Goal: Transaction & Acquisition: Book appointment/travel/reservation

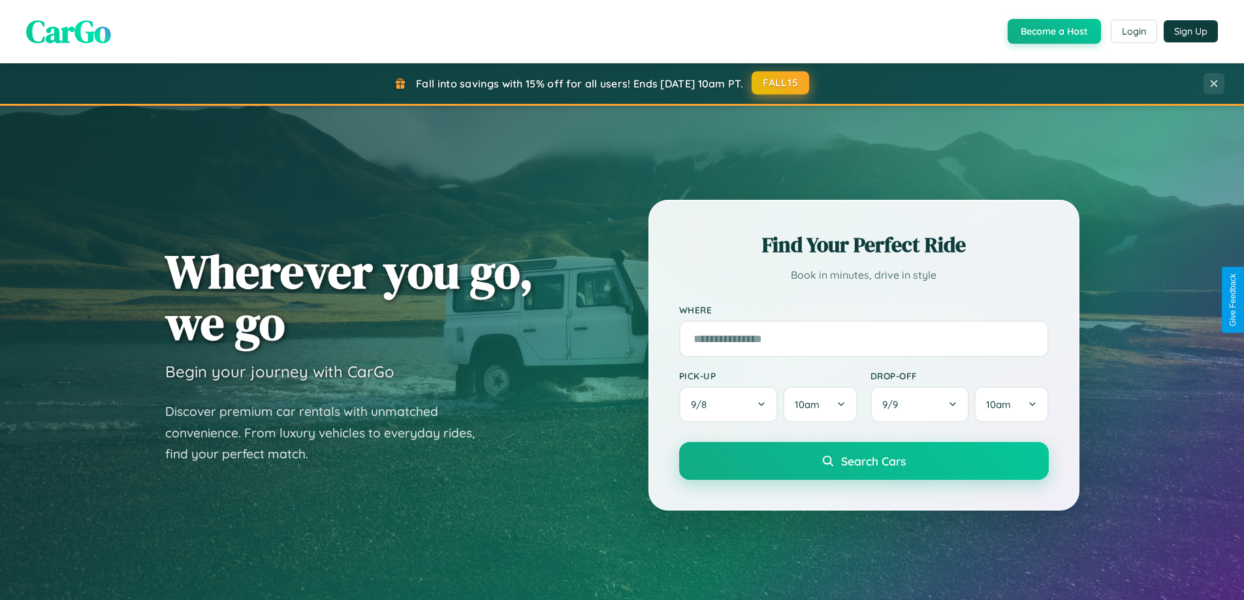
click at [781, 83] on button "FALL15" at bounding box center [779, 83] width 57 height 24
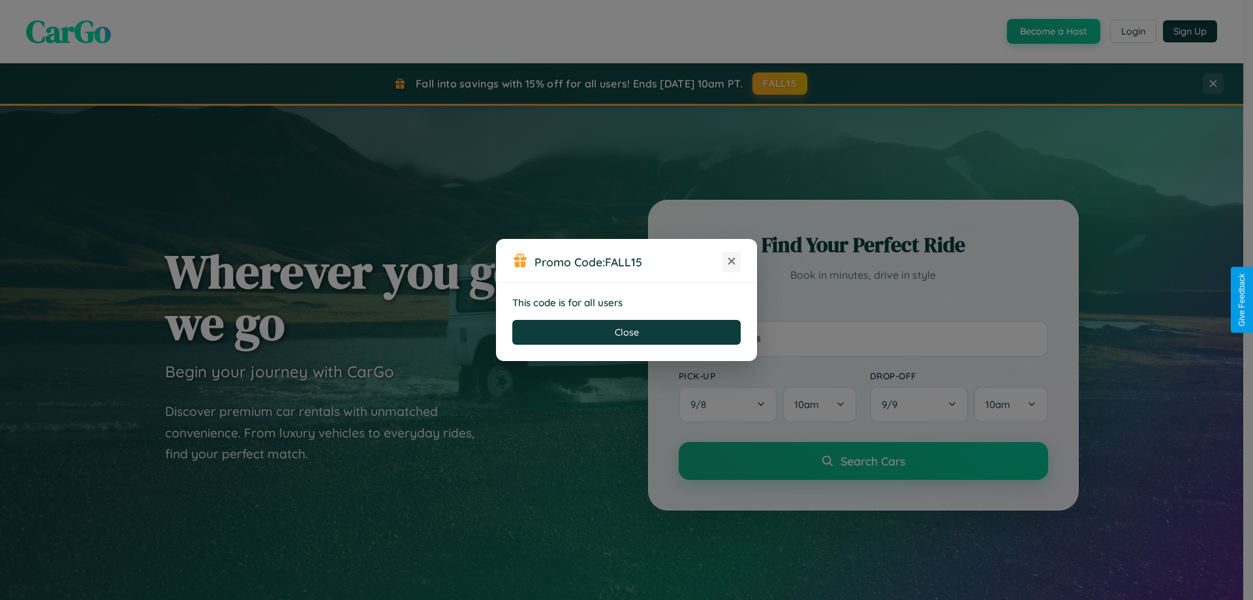
click at [732, 262] on icon at bounding box center [731, 261] width 13 height 13
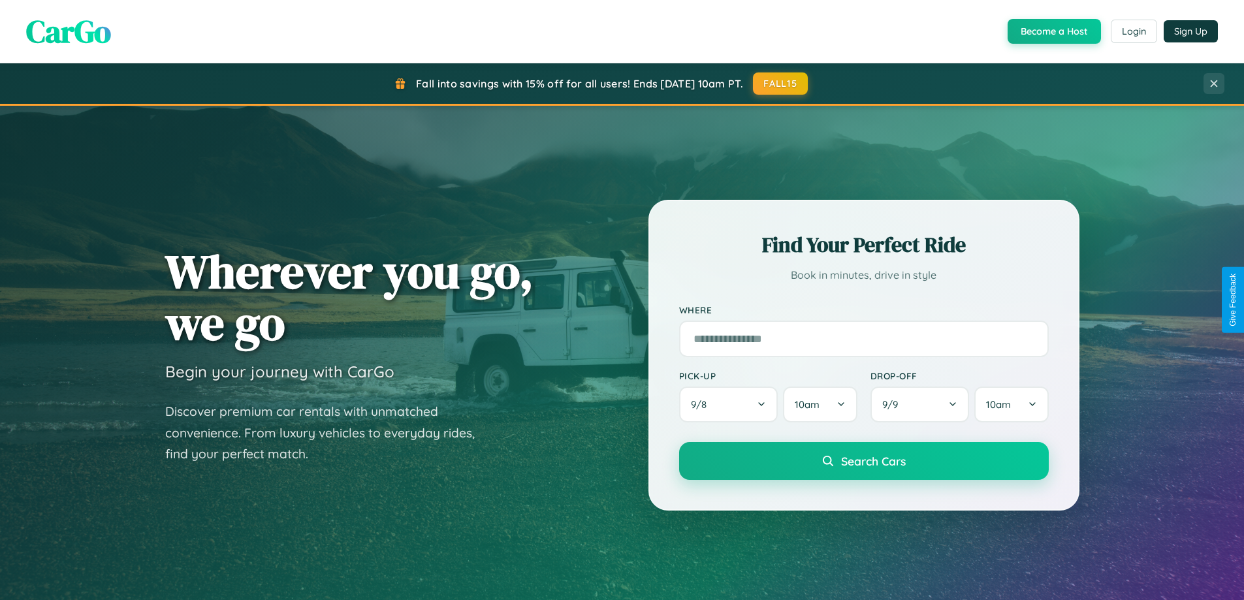
scroll to position [563, 0]
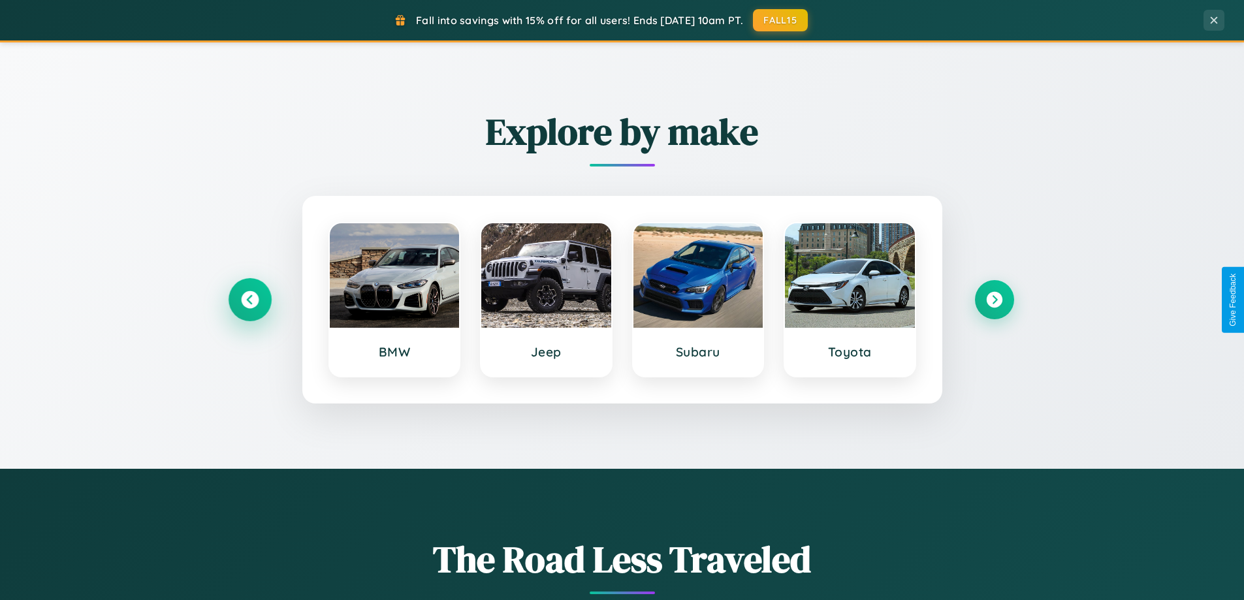
click at [249, 300] on icon at bounding box center [250, 300] width 18 height 18
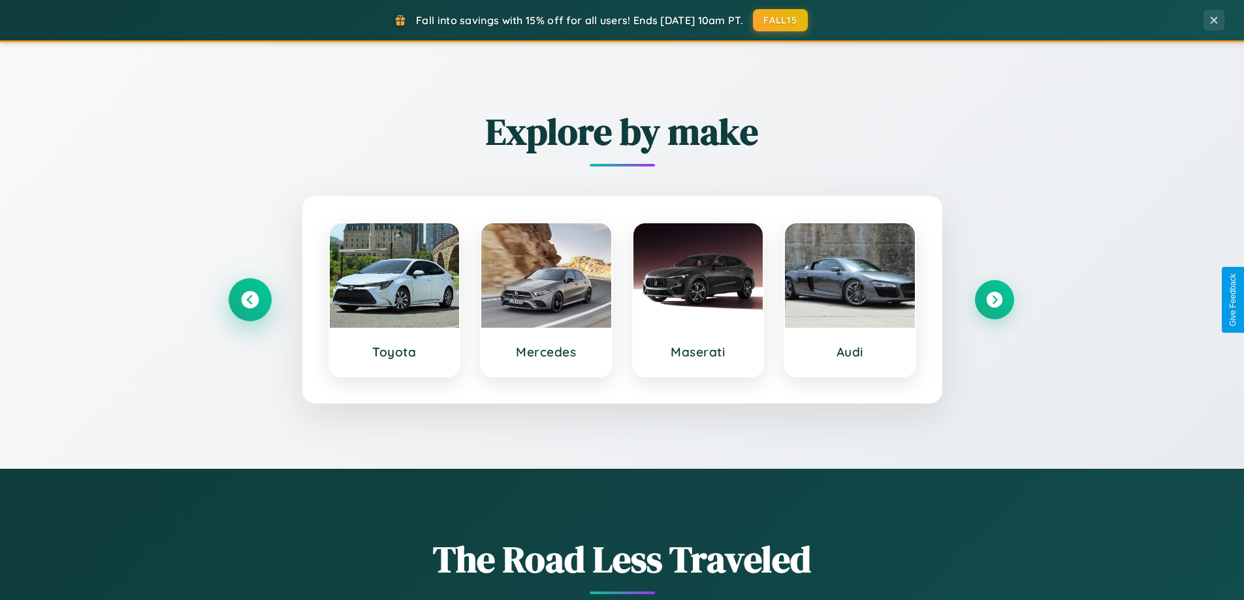
click at [249, 300] on icon at bounding box center [250, 300] width 18 height 18
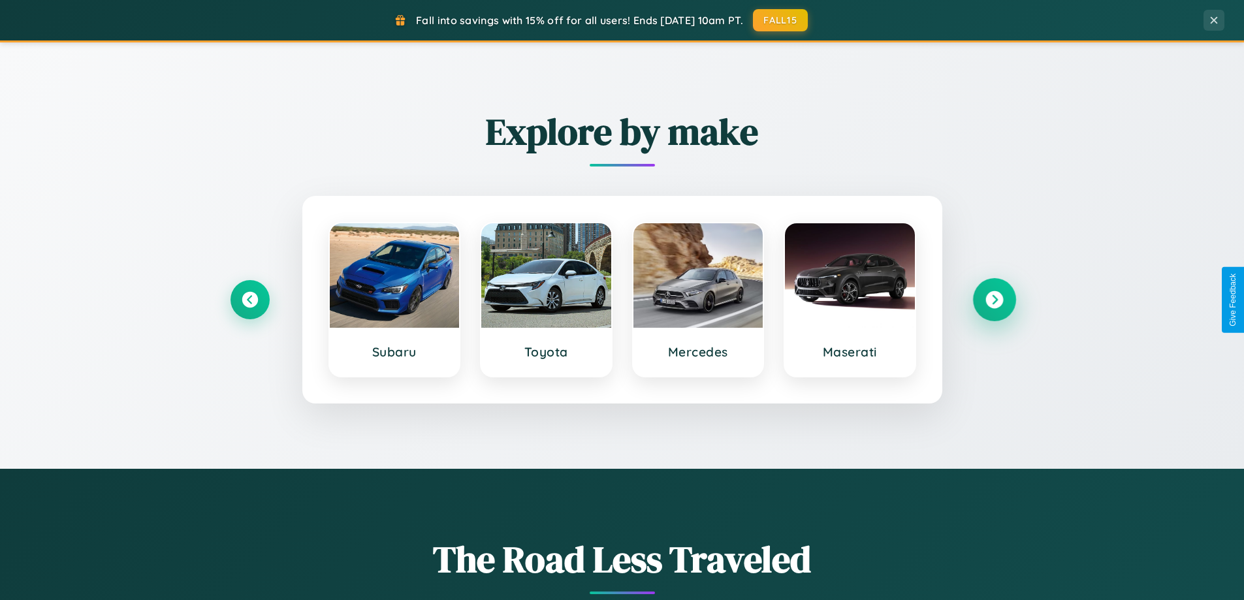
click at [994, 300] on icon at bounding box center [994, 300] width 18 height 18
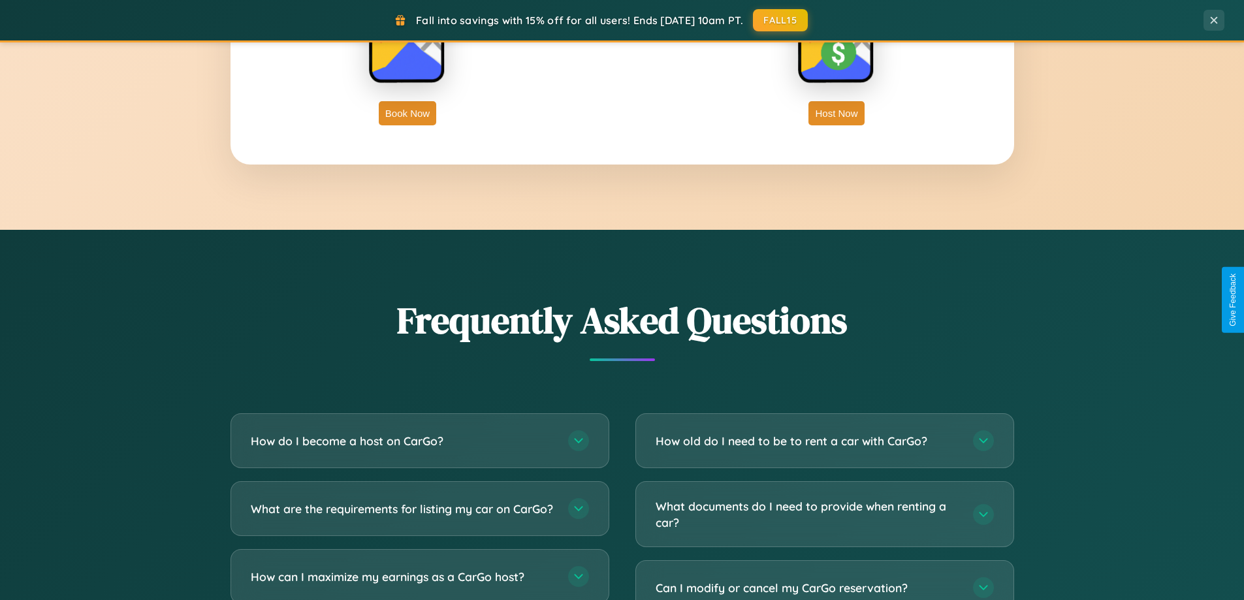
scroll to position [2512, 0]
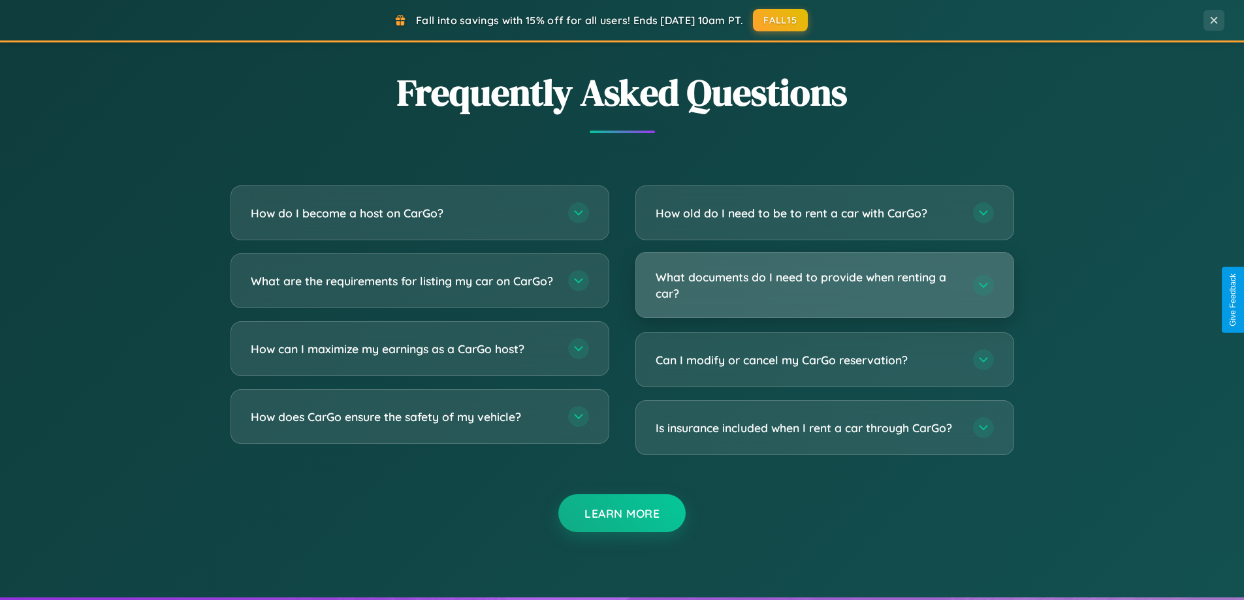
click at [824, 285] on h3 "What documents do I need to provide when renting a car?" at bounding box center [807, 285] width 304 height 32
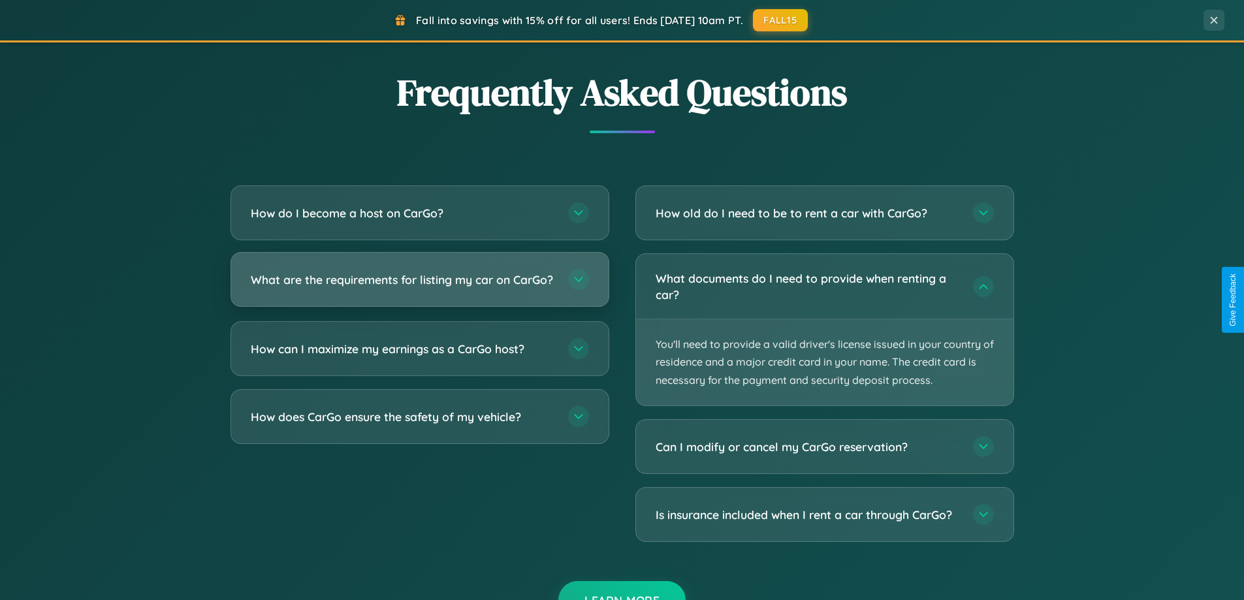
click at [419, 286] on h3 "What are the requirements for listing my car on CarGo?" at bounding box center [403, 280] width 304 height 16
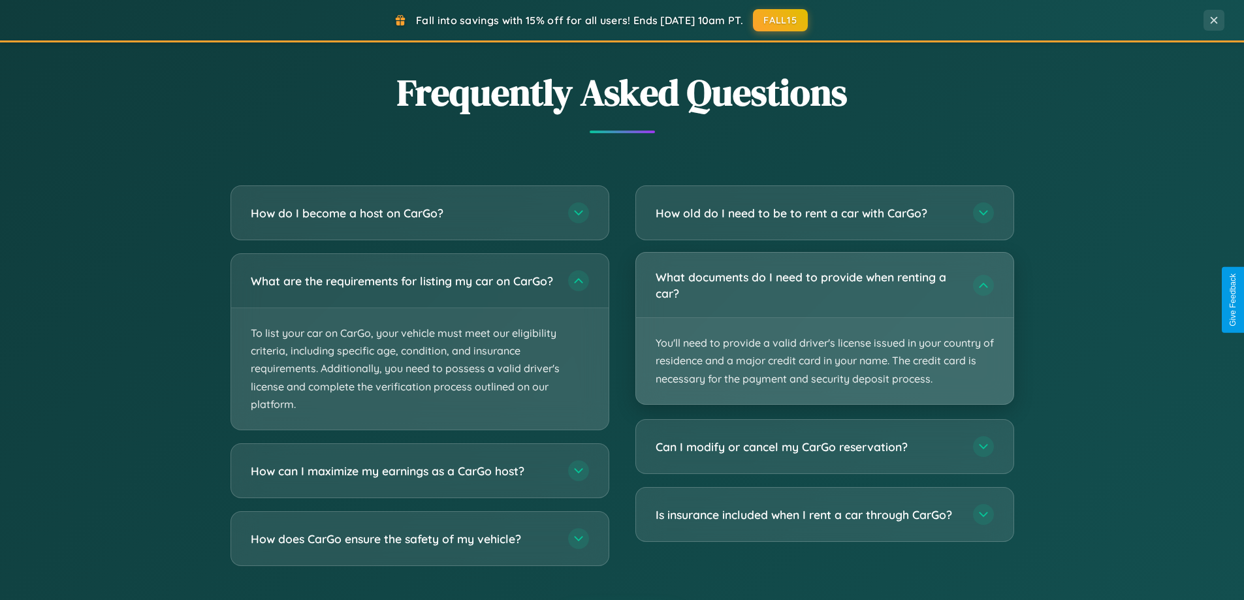
click at [824, 329] on p "You'll need to provide a valid driver's license issued in your country of resid…" at bounding box center [824, 361] width 377 height 86
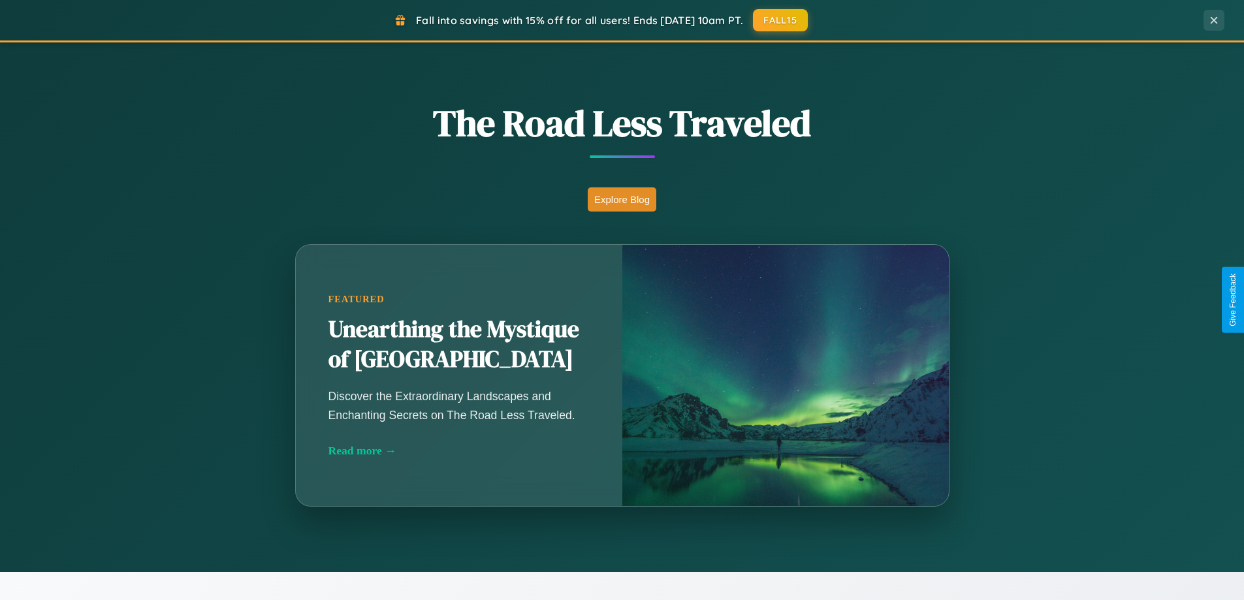
scroll to position [898, 0]
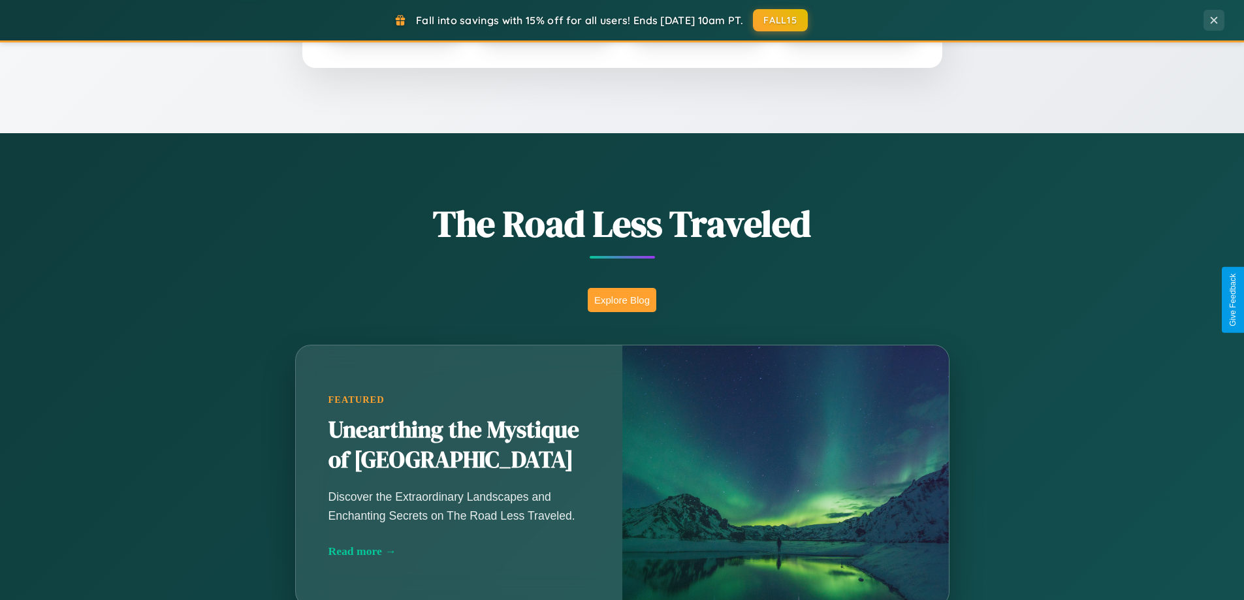
click at [622, 300] on button "Explore Blog" at bounding box center [622, 300] width 69 height 24
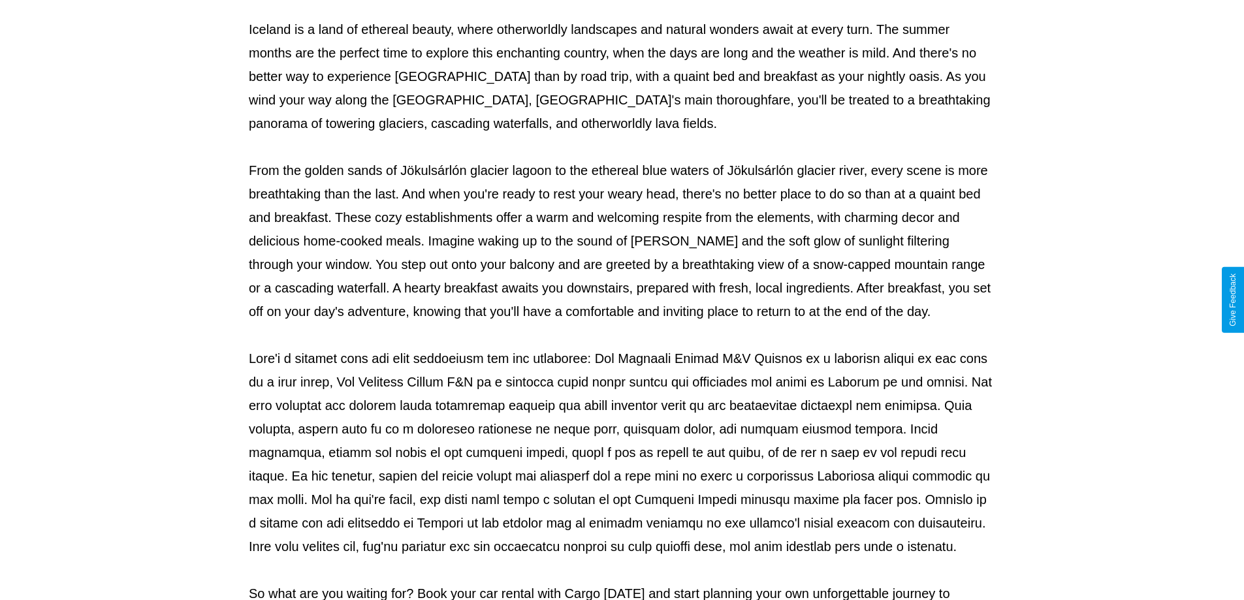
scroll to position [422, 0]
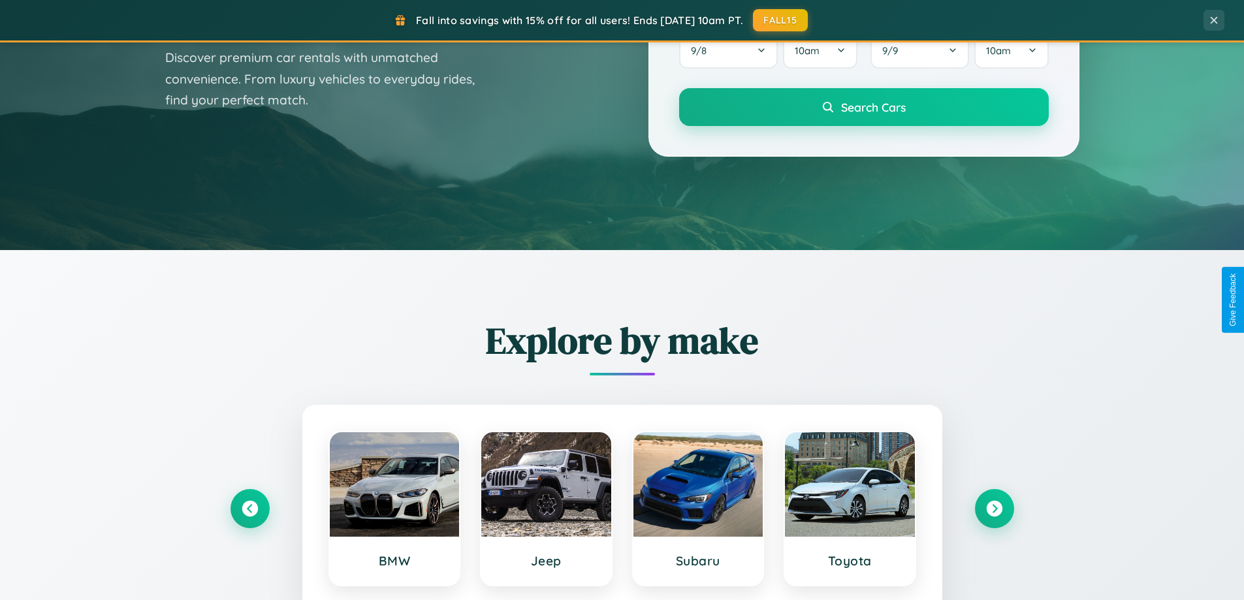
scroll to position [39, 0]
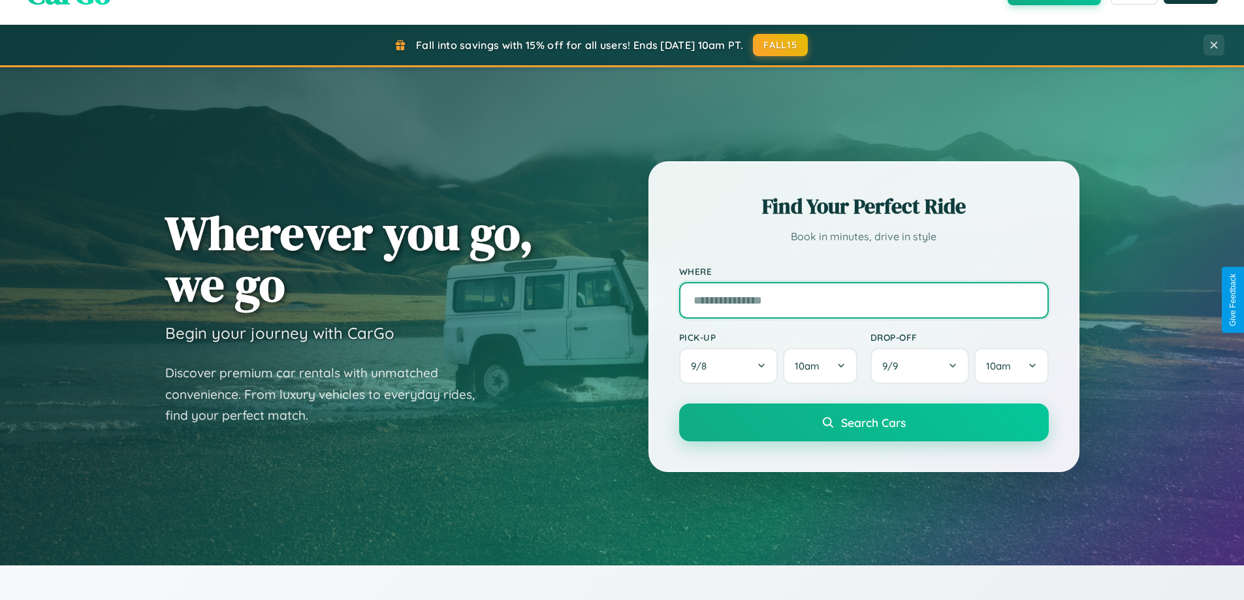
click at [863, 300] on input "text" at bounding box center [864, 300] width 370 height 37
type input "******"
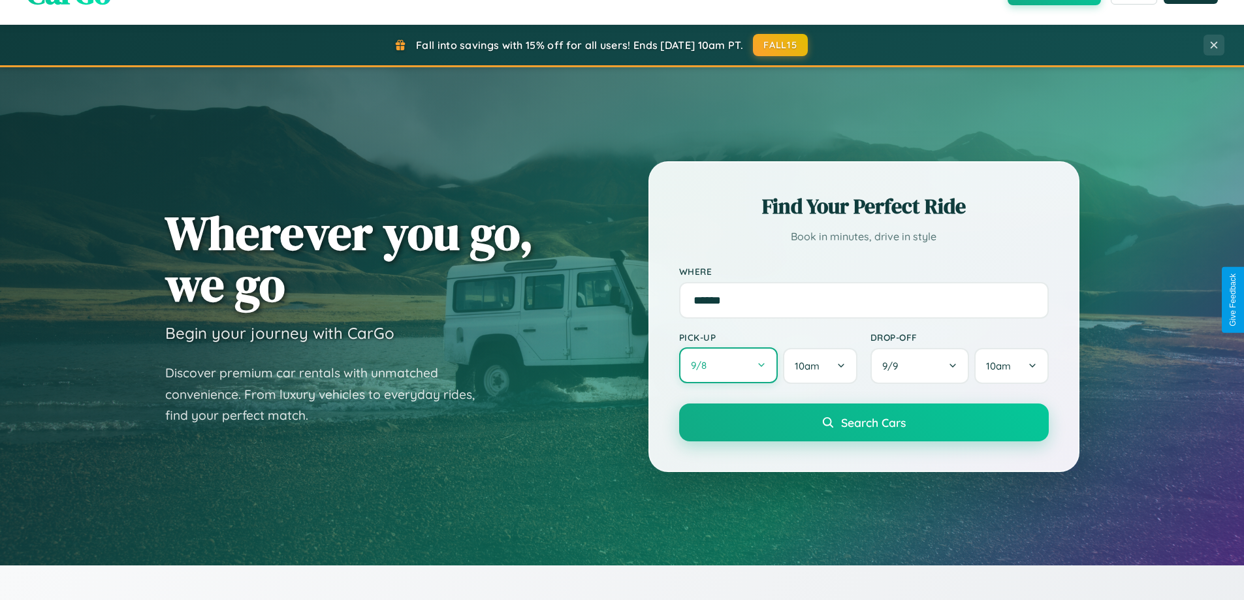
click at [728, 366] on button "9 / 8" at bounding box center [728, 365] width 99 height 36
select select "*"
select select "****"
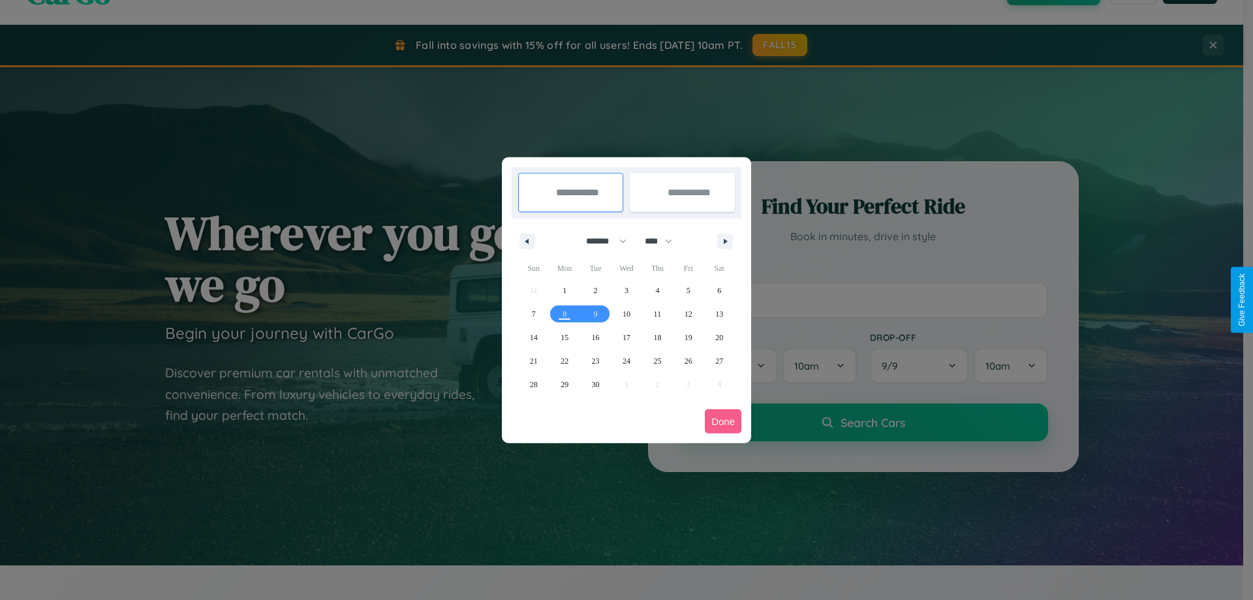
click at [601, 241] on select "******* ******** ***** ***** *** **** **** ****** ********* ******* ******** **…" at bounding box center [603, 241] width 55 height 22
select select "*"
click at [665, 241] on select "**** **** **** **** **** **** **** **** **** **** **** **** **** **** **** ****…" at bounding box center [658, 241] width 39 height 22
select select "****"
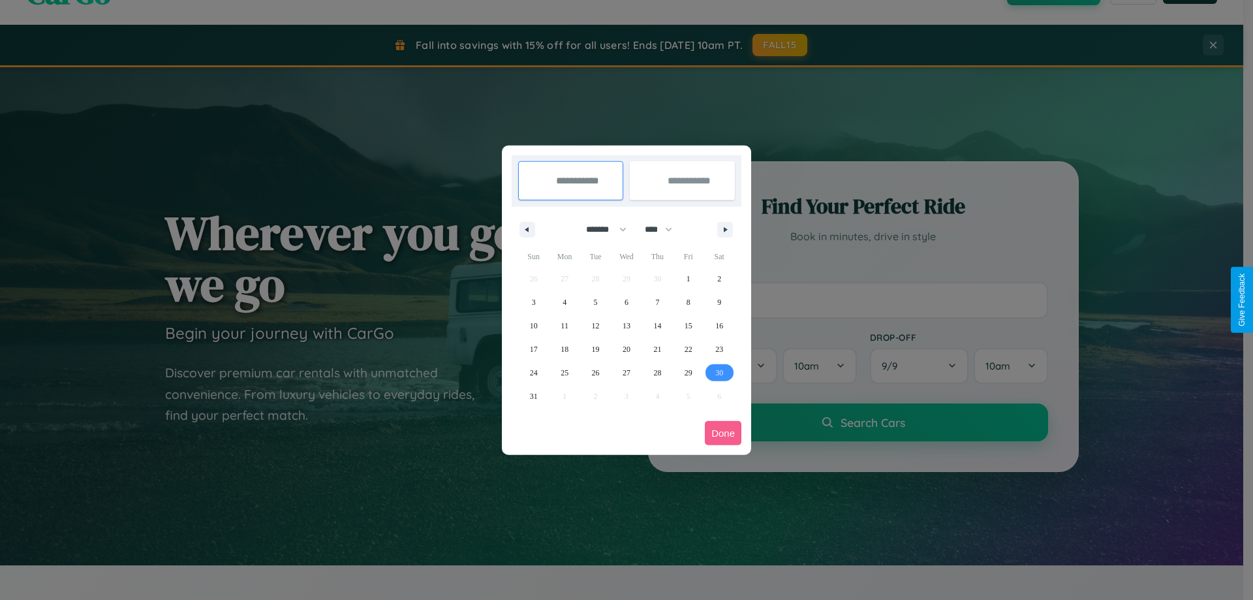
click at [719, 372] on span "30" at bounding box center [720, 373] width 8 height 24
type input "**********"
click at [725, 229] on icon "button" at bounding box center [728, 229] width 7 height 5
select select "*"
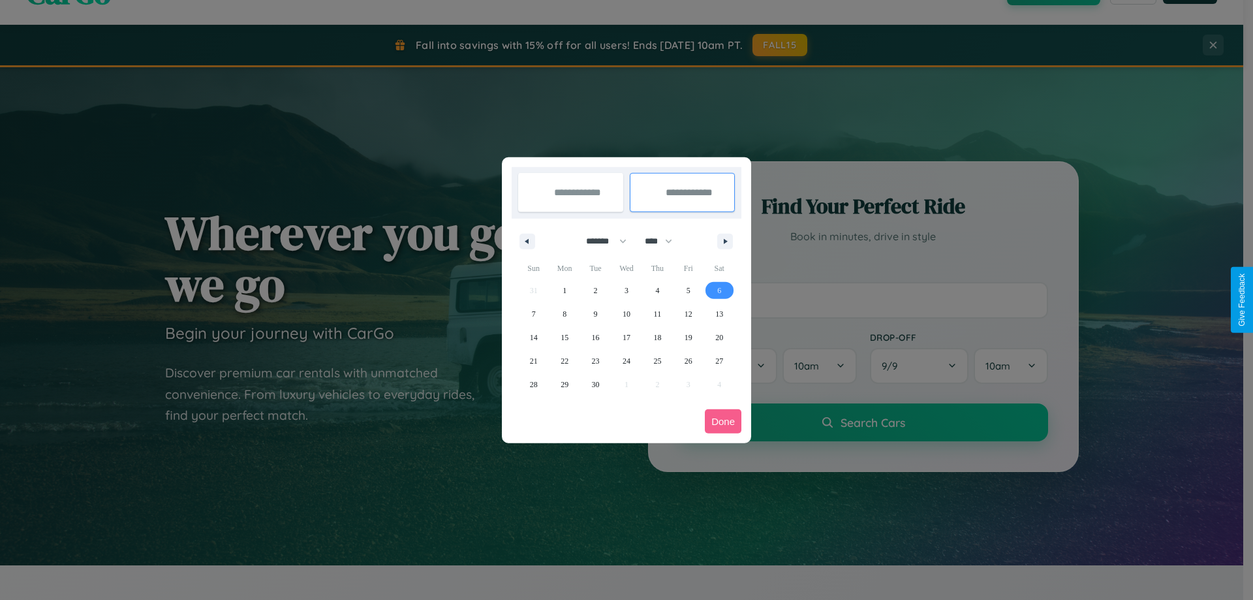
click at [719, 290] on span "6" at bounding box center [719, 291] width 4 height 24
type input "**********"
select select "*"
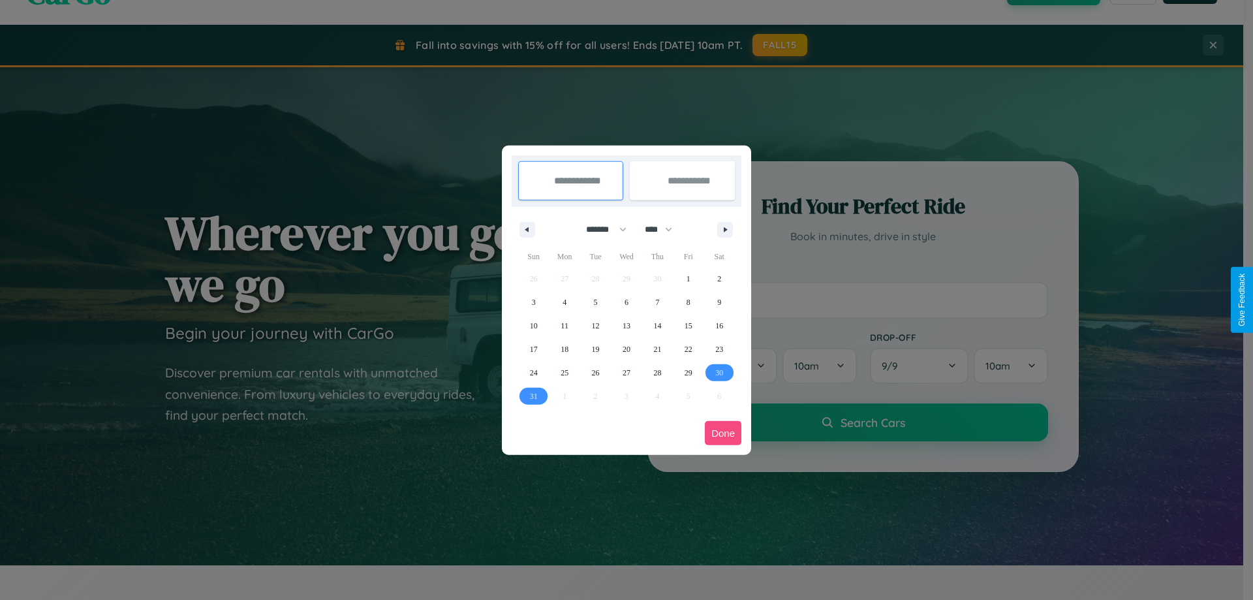
click at [723, 433] on button "Done" at bounding box center [723, 433] width 37 height 24
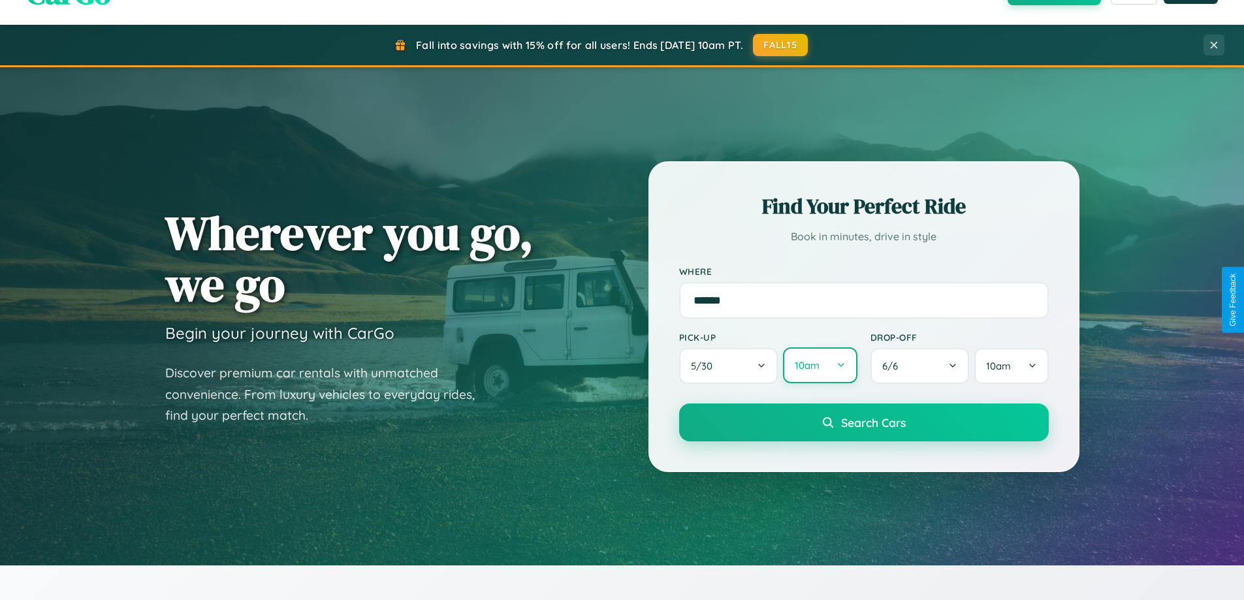
click at [819, 366] on button "10am" at bounding box center [820, 365] width 74 height 36
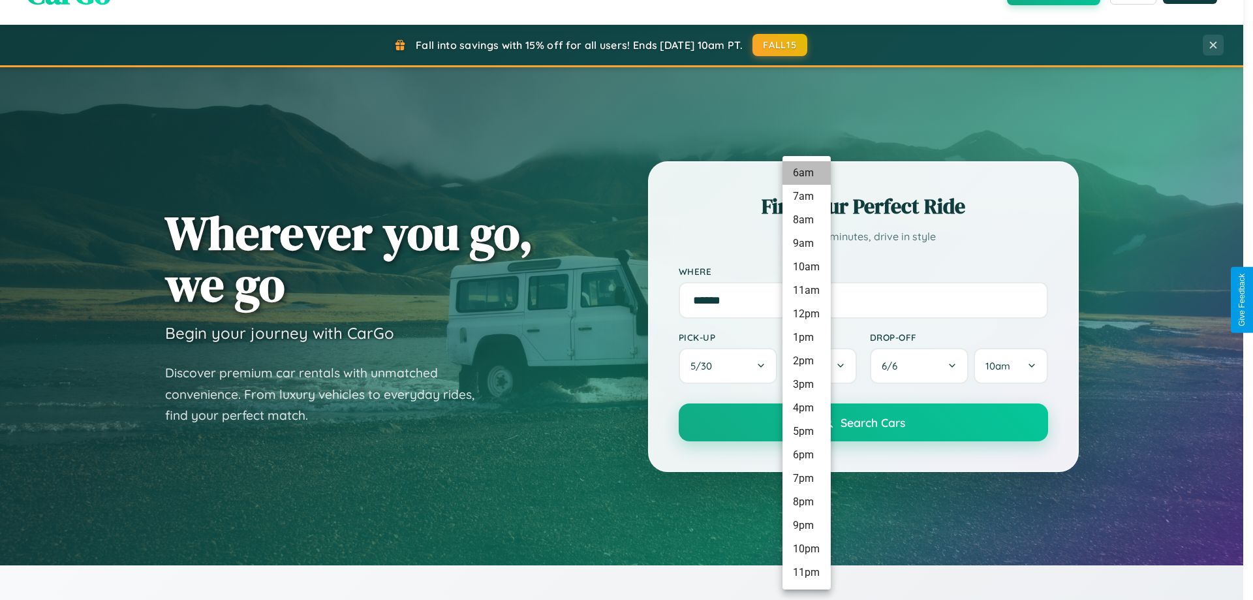
click at [806, 173] on li "6am" at bounding box center [807, 173] width 48 height 24
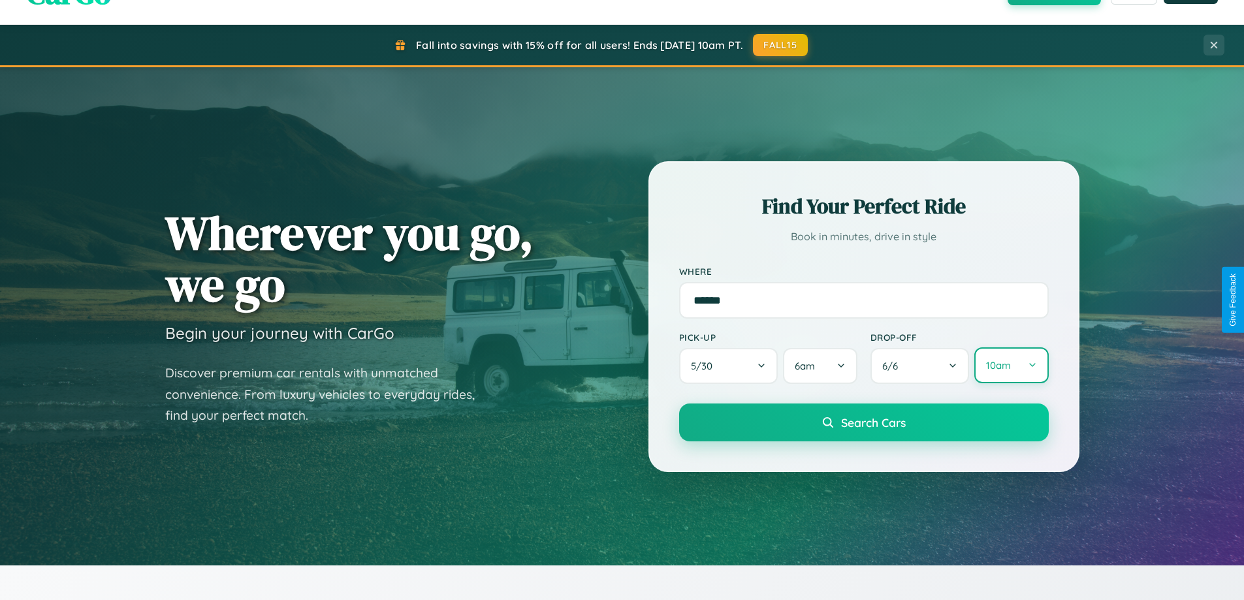
click at [1011, 366] on button "10am" at bounding box center [1011, 365] width 74 height 36
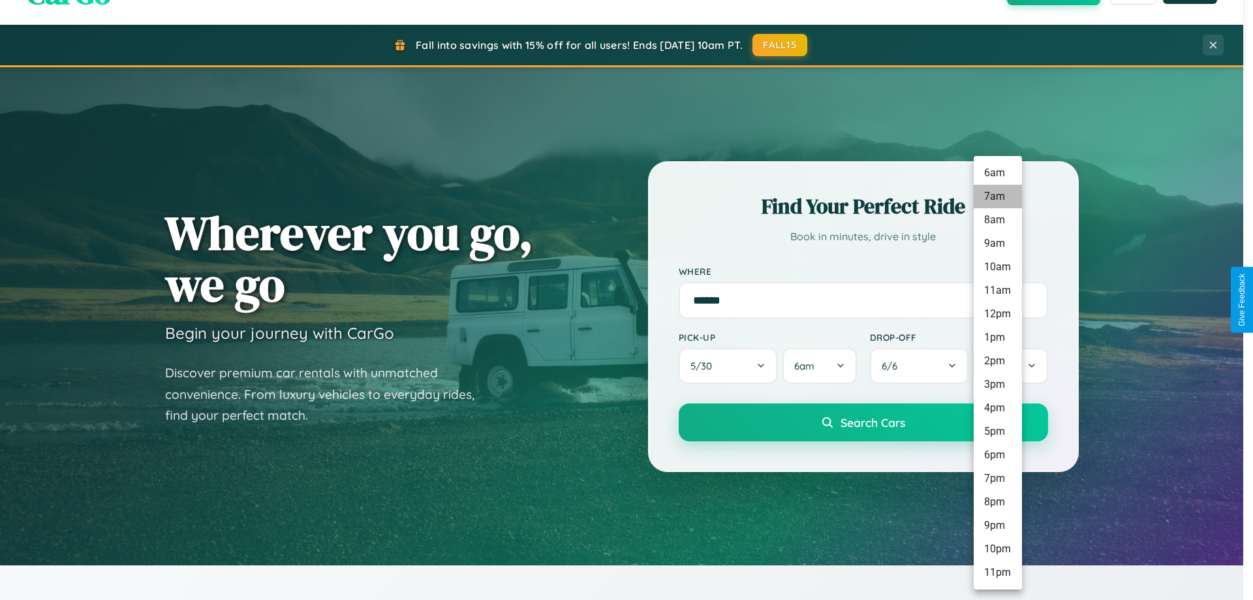
click at [998, 197] on li "7am" at bounding box center [998, 197] width 48 height 24
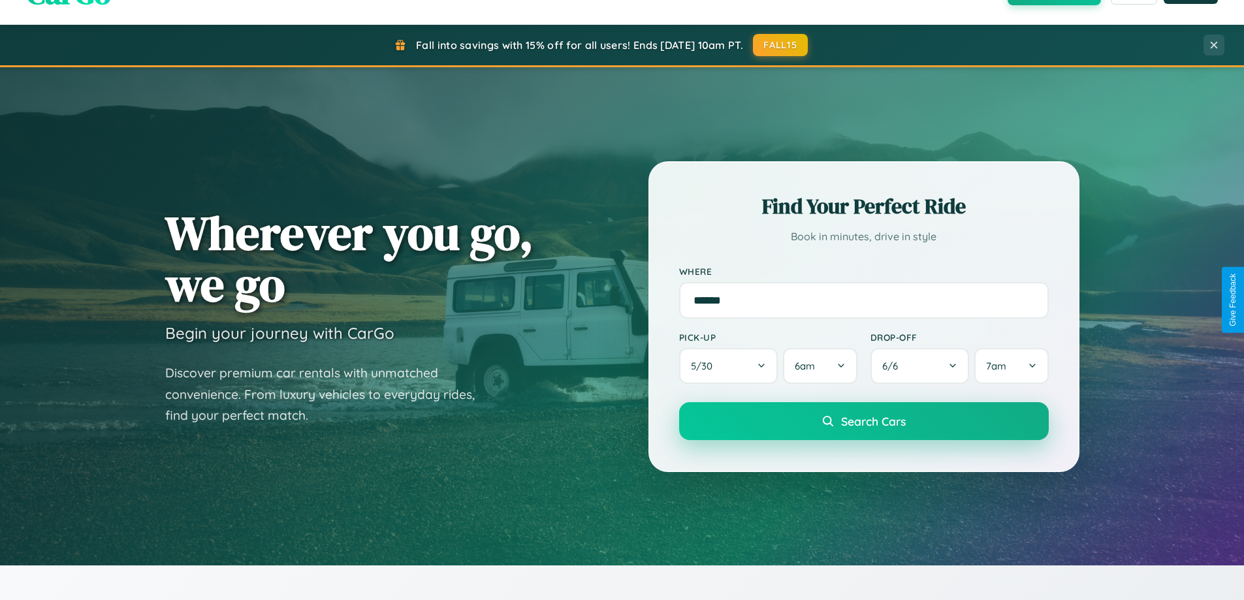
click at [863, 422] on span "Search Cars" at bounding box center [873, 421] width 65 height 14
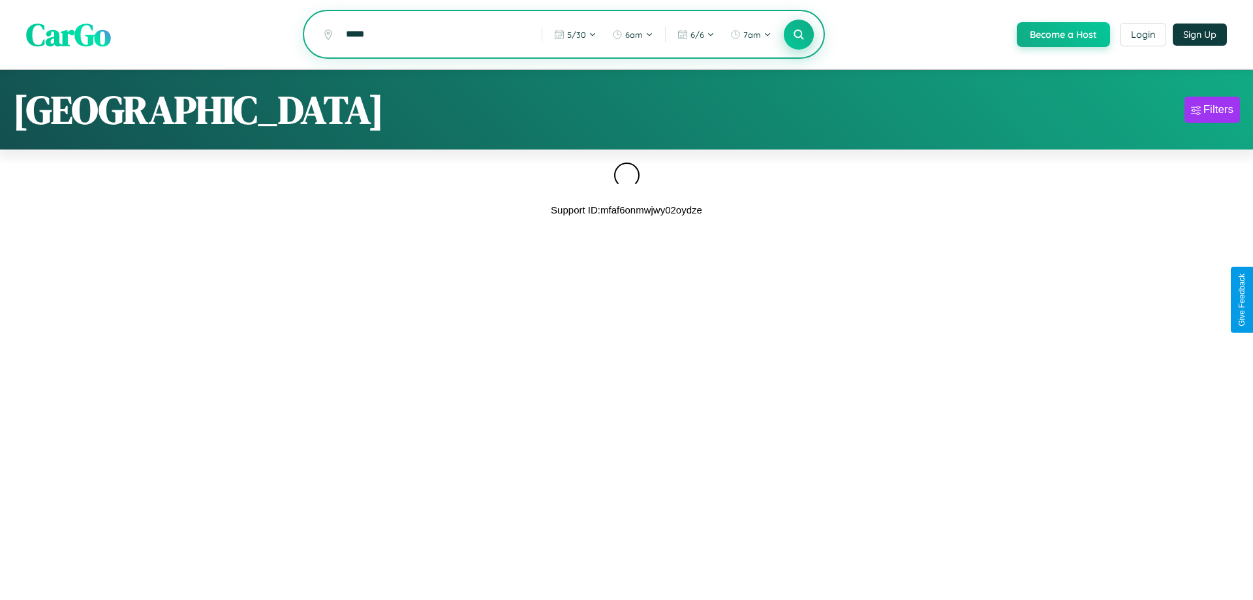
click at [798, 35] on icon at bounding box center [799, 34] width 12 height 12
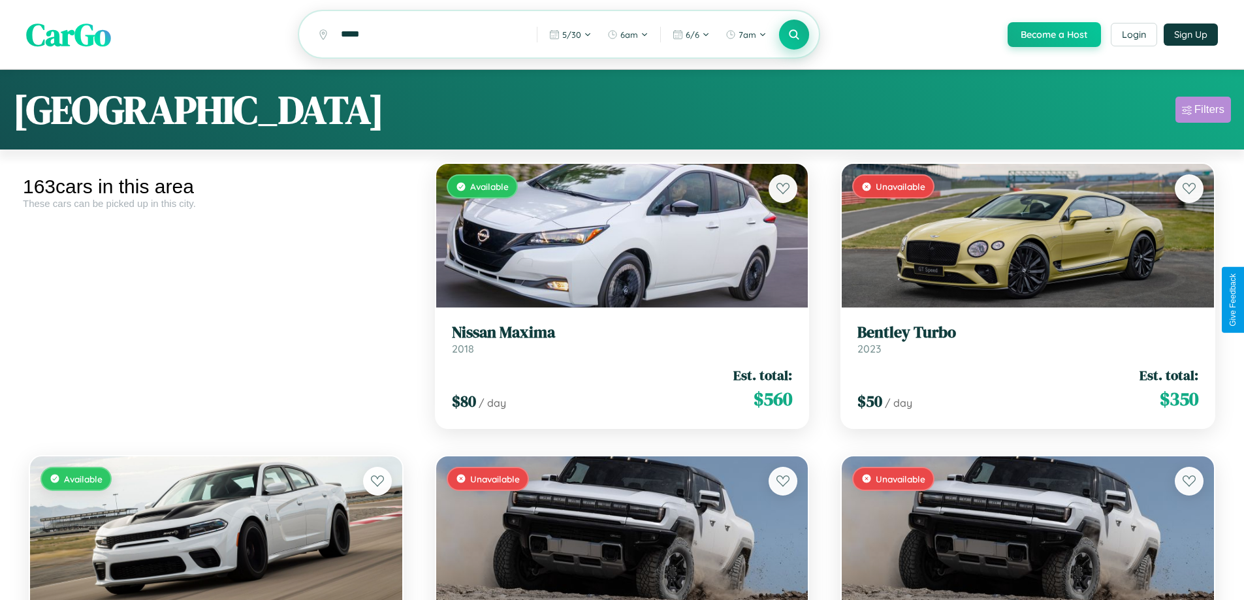
click at [1203, 112] on div "Filters" at bounding box center [1209, 109] width 30 height 13
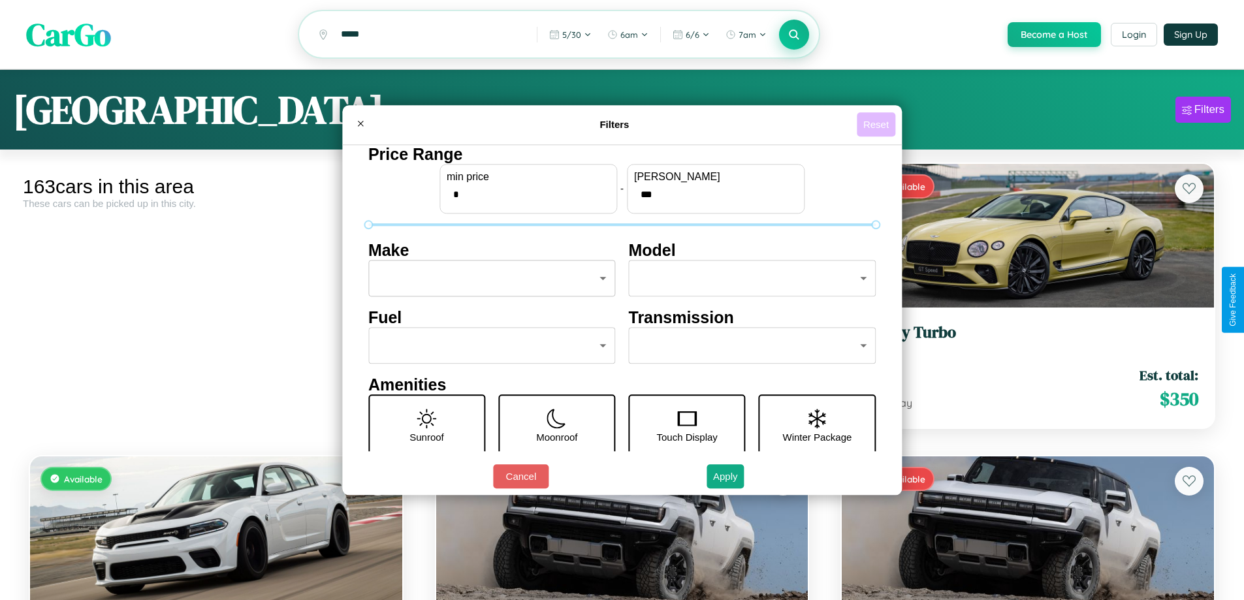
click at [877, 124] on button "Reset" at bounding box center [876, 124] width 39 height 24
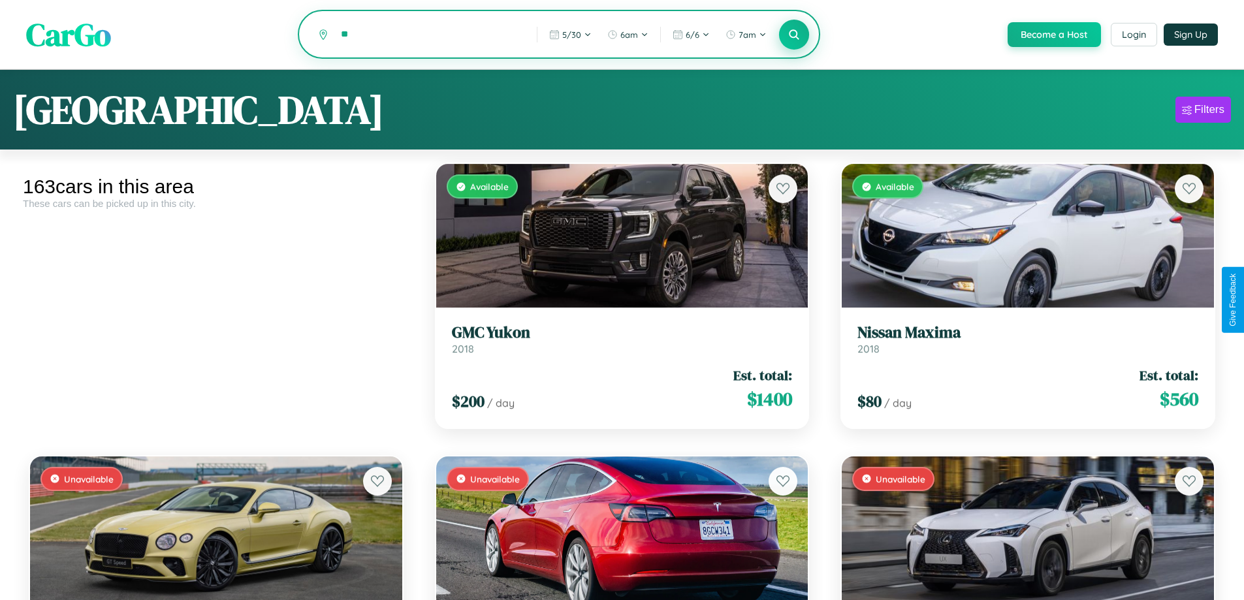
type input "*"
type input "******"
click at [793, 35] on icon at bounding box center [794, 34] width 12 height 12
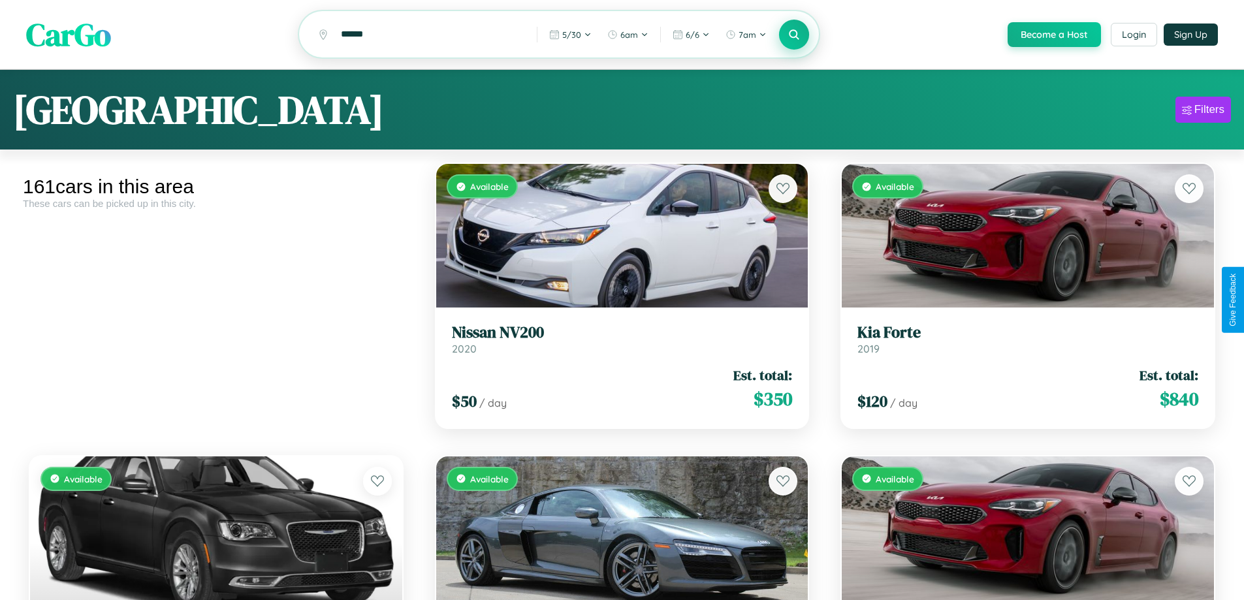
scroll to position [15094, 0]
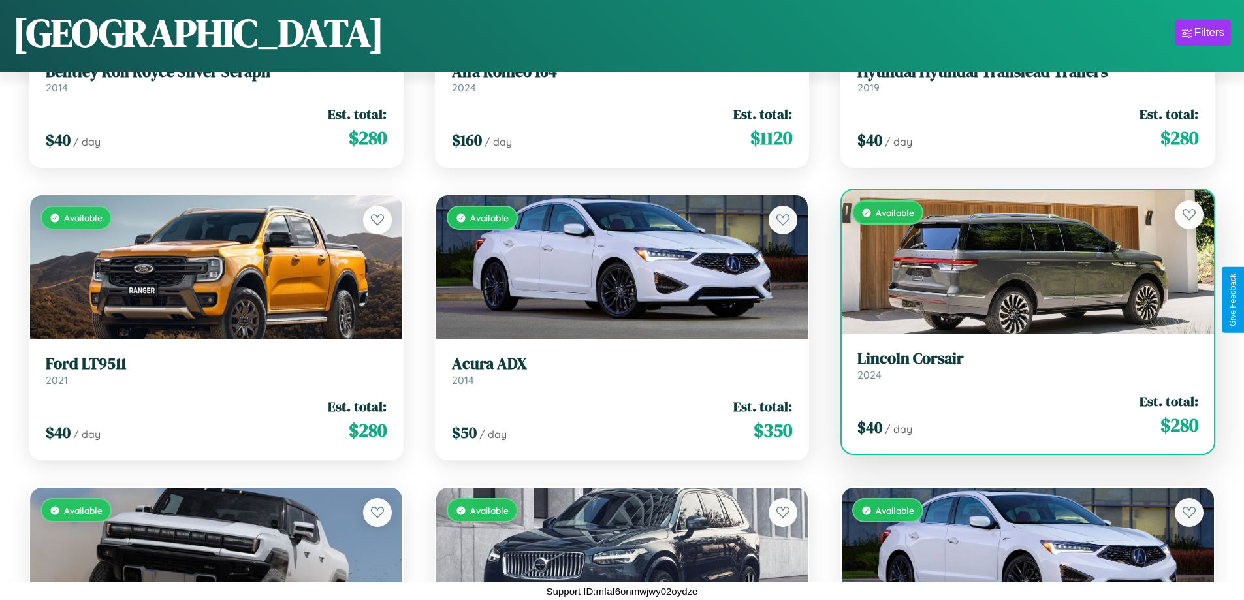
click at [1019, 366] on h3 "Lincoln Corsair" at bounding box center [1027, 358] width 341 height 19
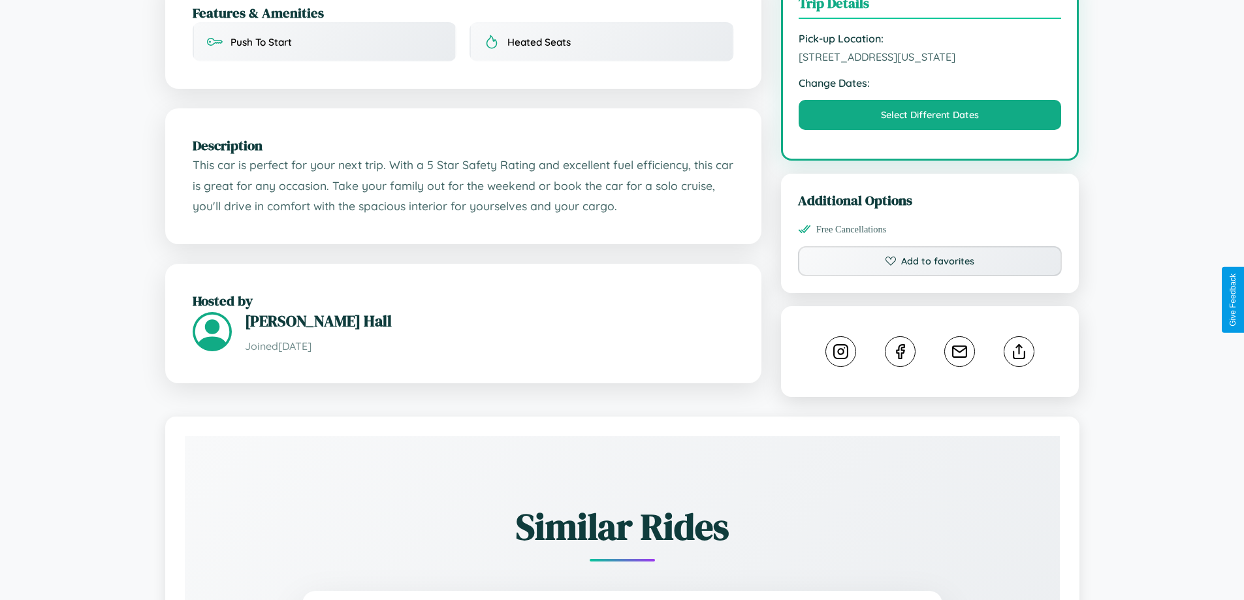
scroll to position [442, 0]
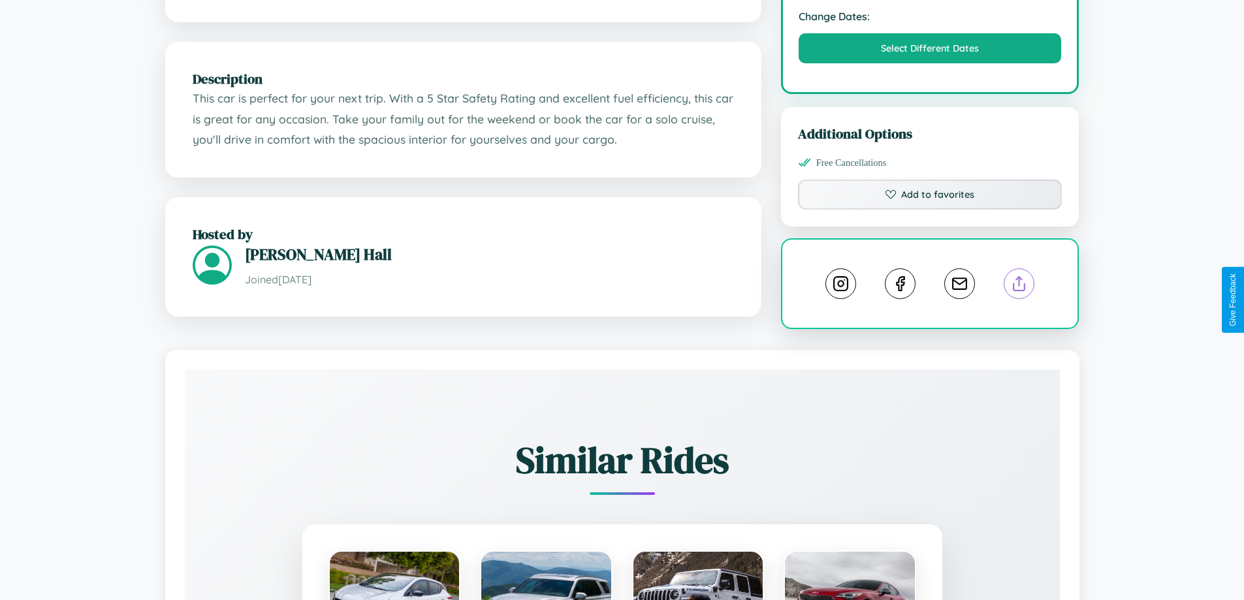
click at [1019, 286] on line at bounding box center [1019, 281] width 0 height 9
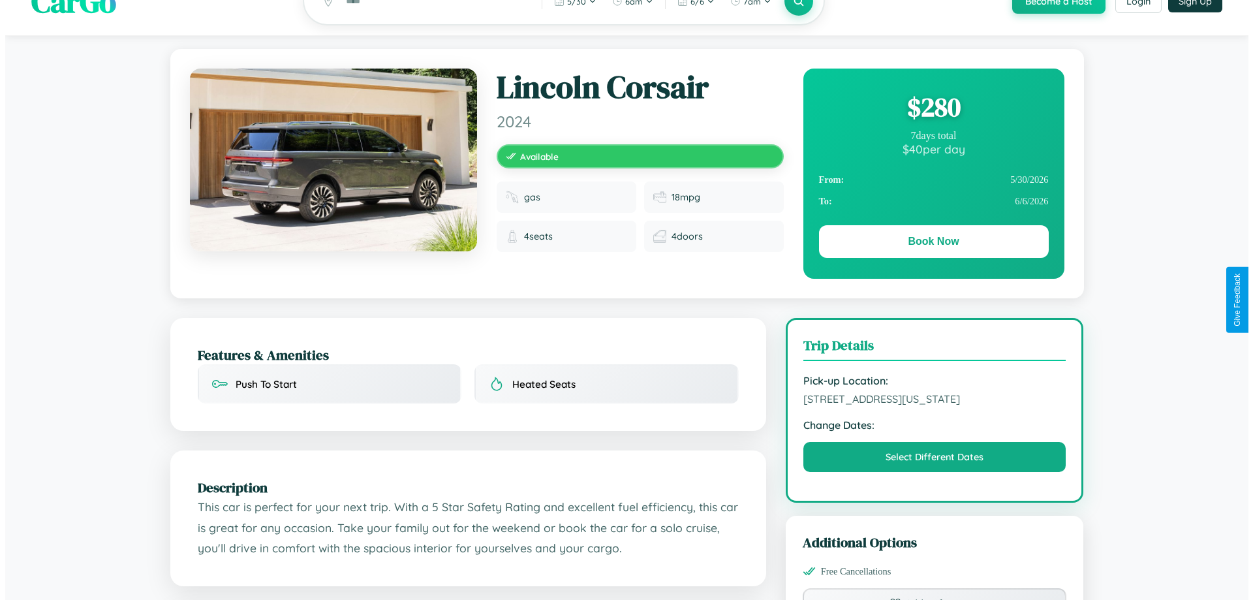
scroll to position [0, 0]
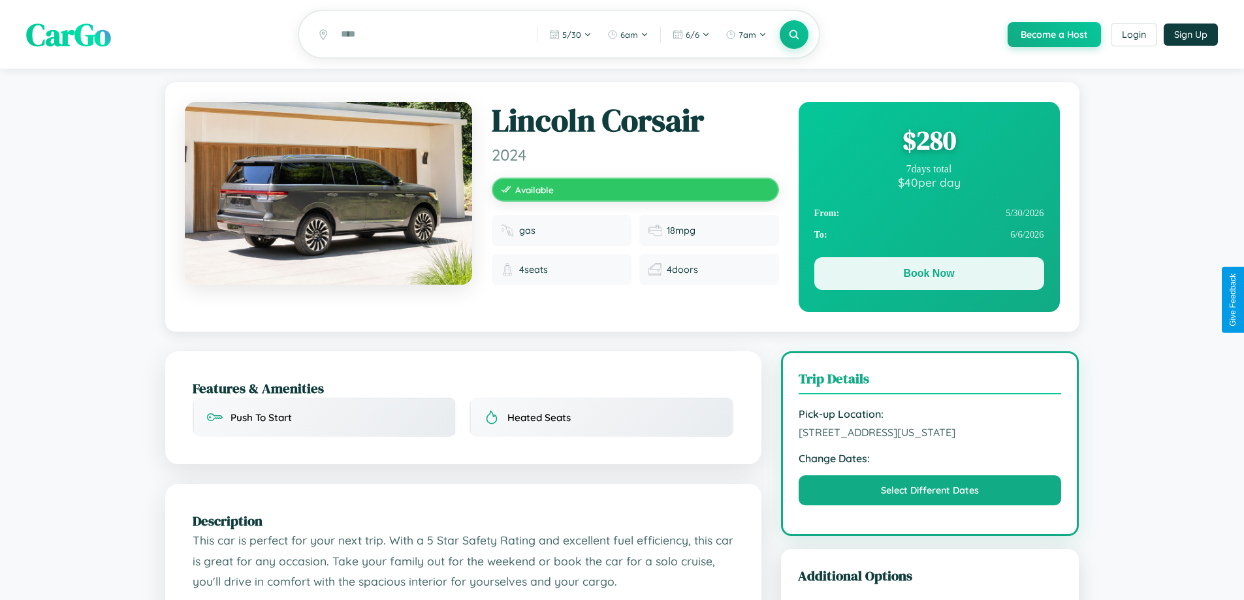
click at [928, 276] on button "Book Now" at bounding box center [929, 273] width 230 height 33
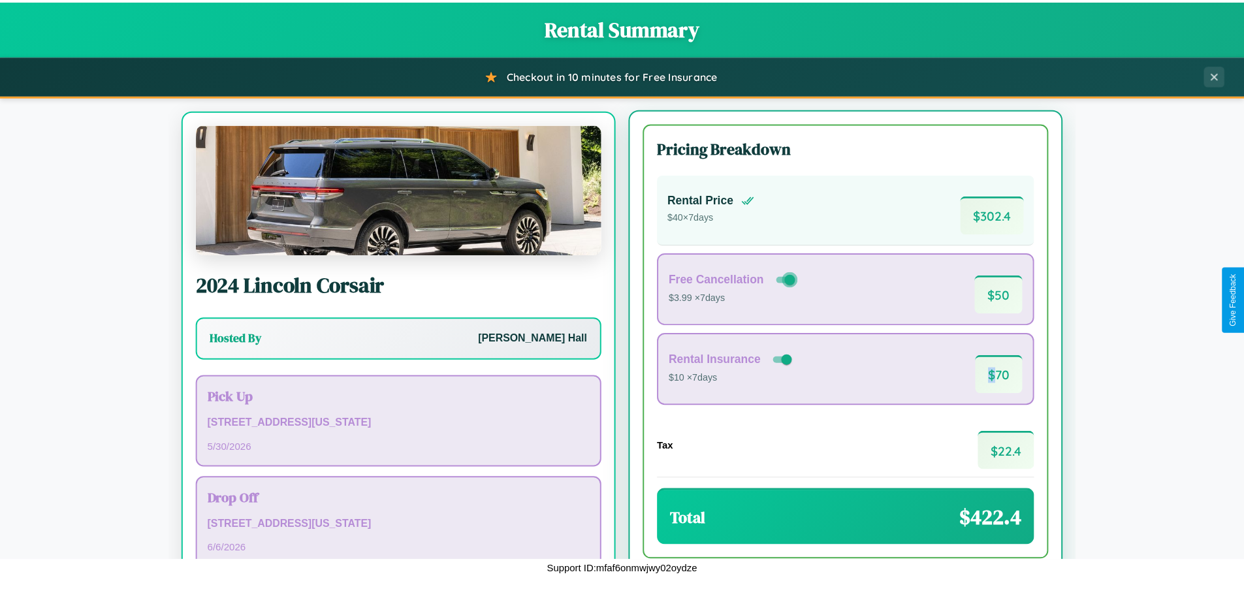
scroll to position [61, 0]
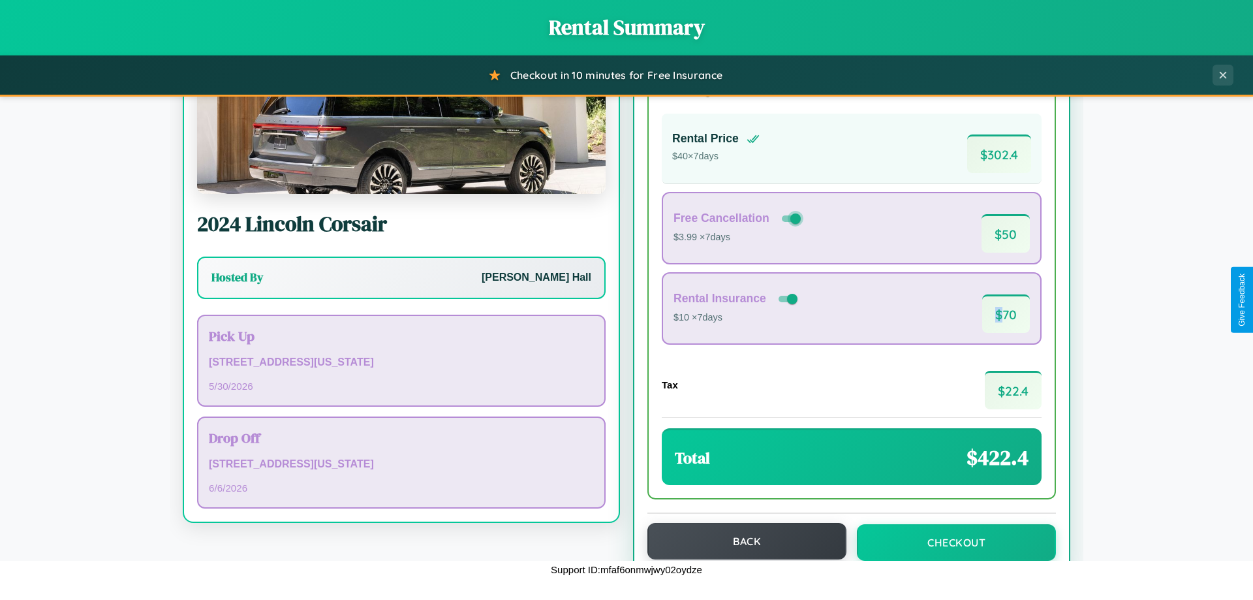
click at [741, 541] on button "Back" at bounding box center [747, 541] width 199 height 37
